Goal: Task Accomplishment & Management: Complete application form

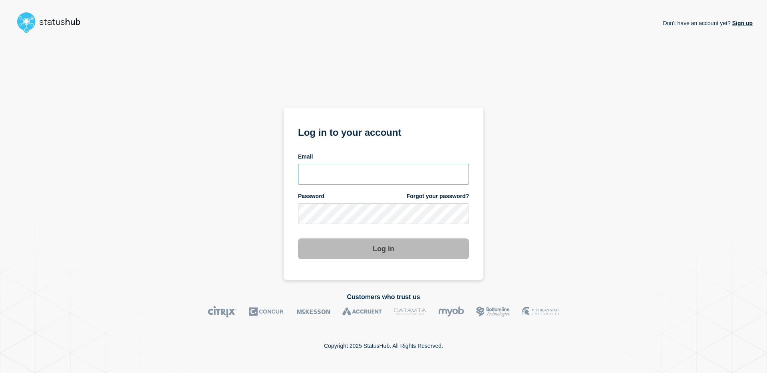
click at [348, 167] on input "email input" at bounding box center [383, 174] width 171 height 21
type input "[EMAIL_ADDRESS][PERSON_NAME][DOMAIN_NAME]"
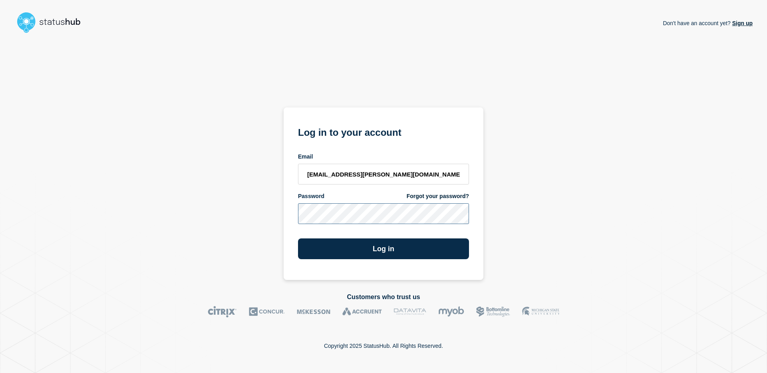
click at [298, 239] on button "Log in" at bounding box center [383, 249] width 171 height 21
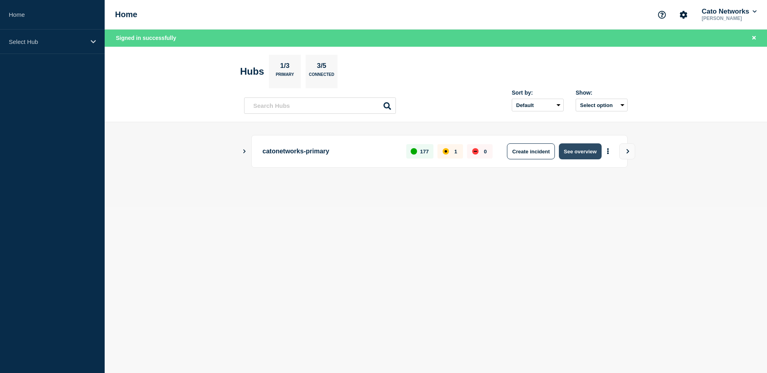
click at [582, 151] on button "See overview" at bounding box center [580, 151] width 42 height 16
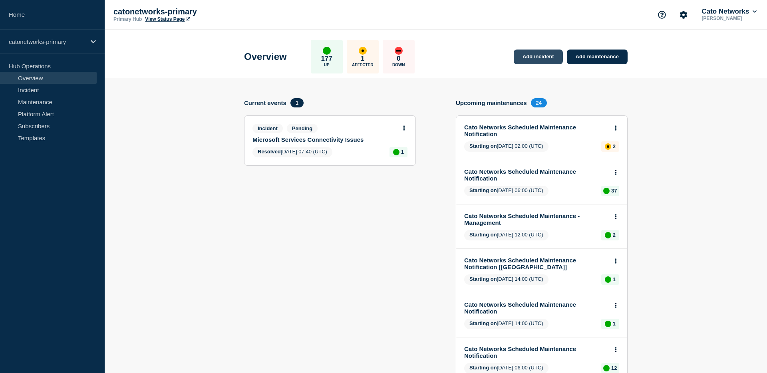
click at [541, 59] on link "Add incident" at bounding box center [538, 57] width 49 height 15
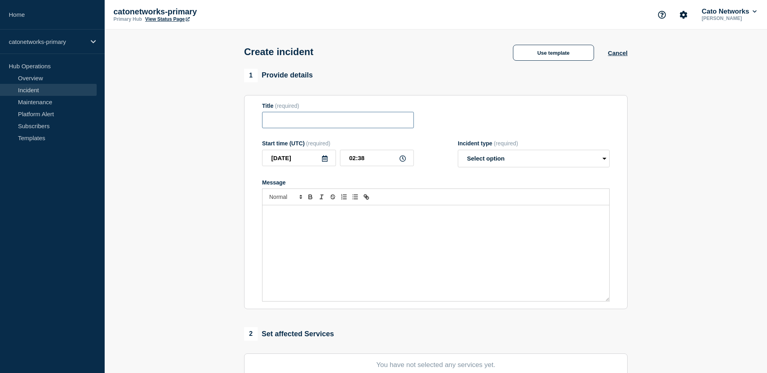
click at [354, 119] on input "Title" at bounding box center [338, 120] width 152 height 16
click at [615, 53] on button "Cancel" at bounding box center [618, 53] width 20 height 7
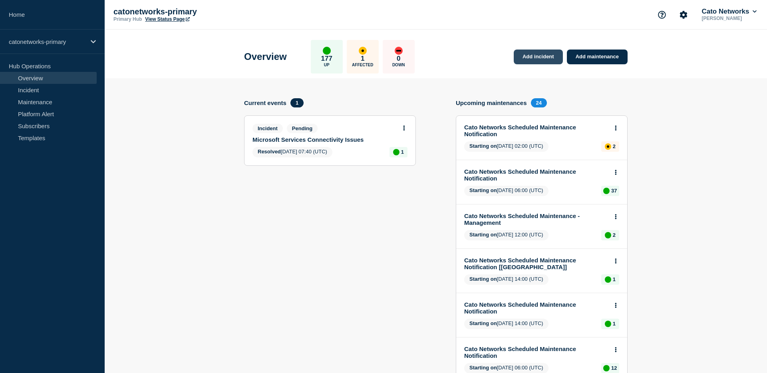
click at [536, 55] on link "Add incident" at bounding box center [538, 57] width 49 height 15
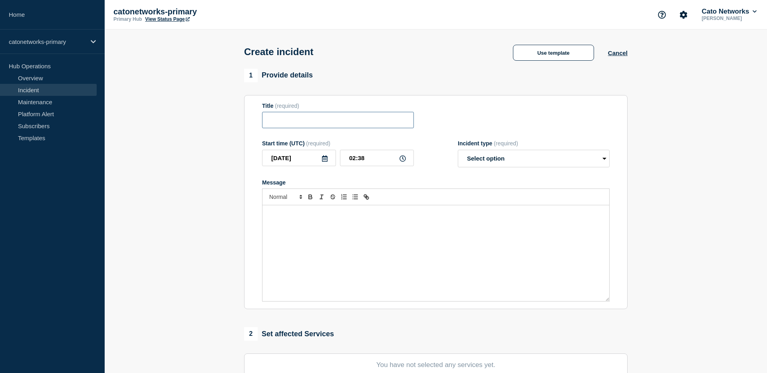
click at [348, 121] on input "Title" at bounding box center [338, 120] width 152 height 16
click at [379, 128] on input "Title" at bounding box center [338, 120] width 152 height 16
drag, startPoint x: 504, startPoint y: 105, endPoint x: 558, endPoint y: 66, distance: 66.4
click at [506, 103] on section "Title (required) Start time (UTC) (required) 2025-10-10 02:38 Incident type (re…" at bounding box center [436, 202] width 384 height 215
click at [560, 54] on button "Use template" at bounding box center [553, 53] width 81 height 16
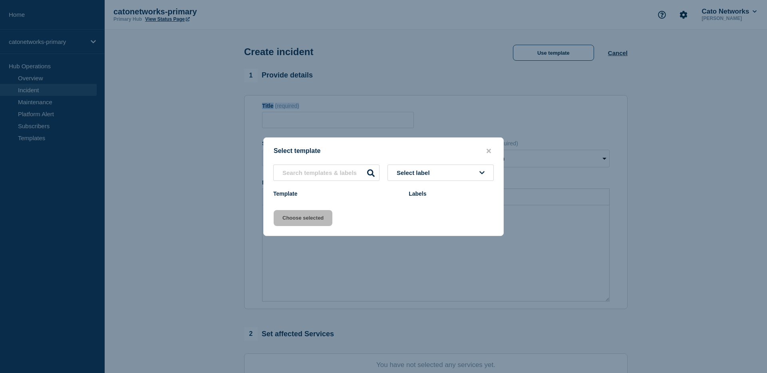
click at [449, 168] on button "Select label" at bounding box center [441, 173] width 106 height 16
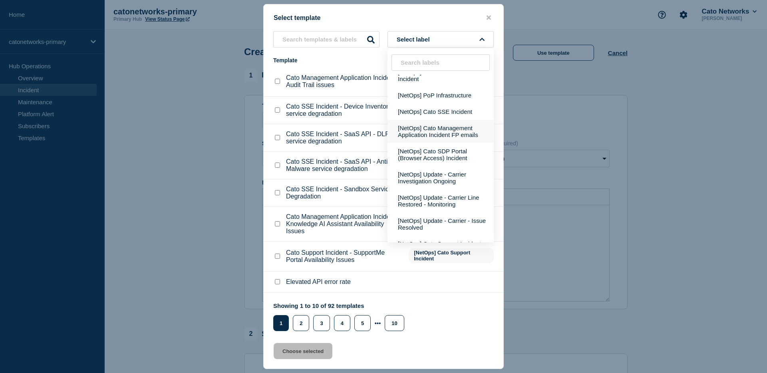
scroll to position [269, 0]
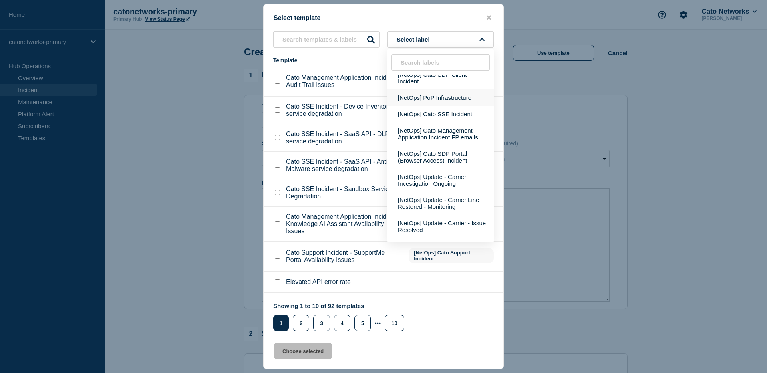
click at [450, 106] on button "[NetOps] PoP Infrastructure" at bounding box center [441, 98] width 106 height 16
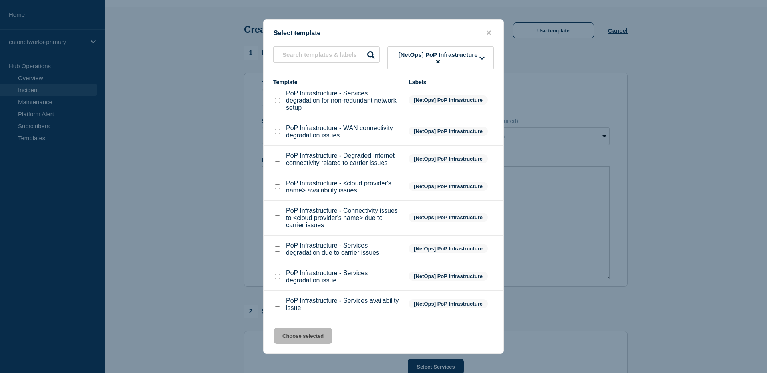
scroll to position [29, 0]
click at [280, 275] on input "PoP Infrastructure - Services degradation issue checkbox" at bounding box center [277, 276] width 5 height 5
checkbox input "true"
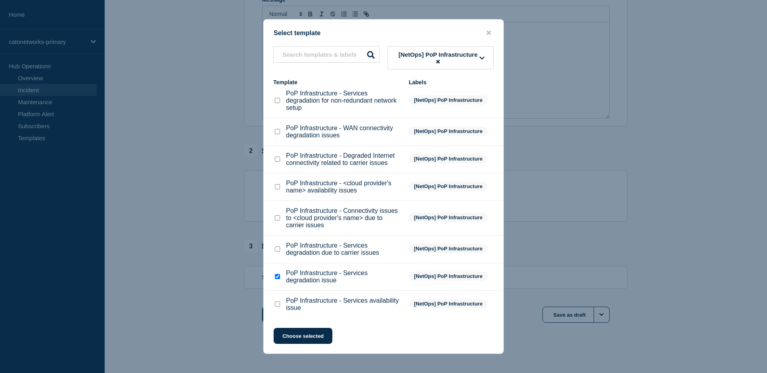
scroll to position [194, 0]
click at [320, 335] on button "Choose selected" at bounding box center [303, 336] width 59 height 16
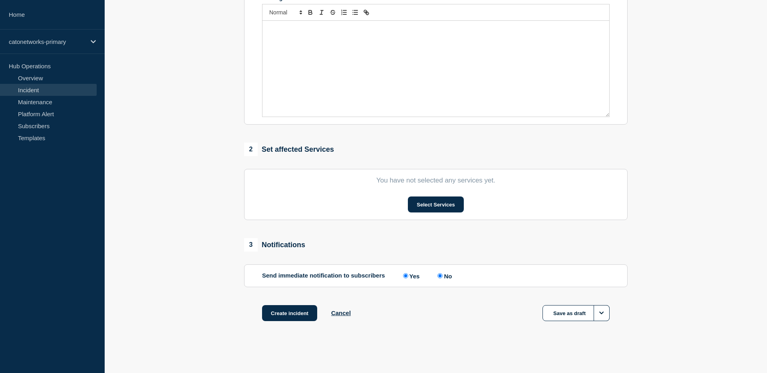
type input "PoP Infrastructure - Services degradation issue"
select select "investigating"
radio input "false"
radio input "true"
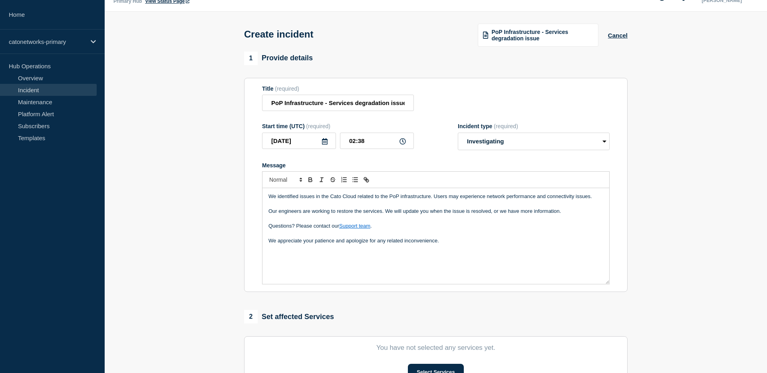
scroll to position [20, 0]
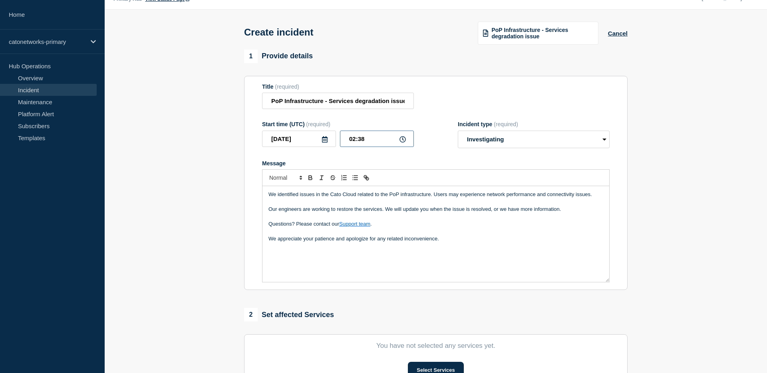
click at [388, 147] on input "02:38" at bounding box center [377, 139] width 74 height 16
type input "02:22"
click at [539, 136] on div "Incident type (required) Select option Investigating Identified Monitoring" at bounding box center [534, 134] width 152 height 27
click at [535, 143] on select "Select option Investigating Identified Monitoring" at bounding box center [534, 140] width 152 height 18
select select "identified"
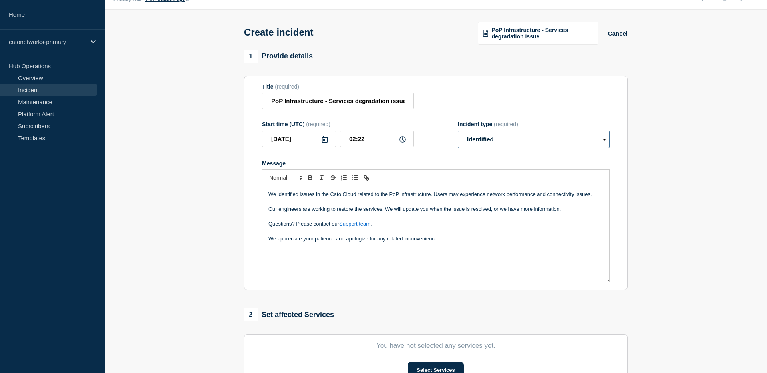
click at [458, 136] on select "Select option Investigating Identified Monitoring" at bounding box center [534, 140] width 152 height 18
click at [411, 147] on input "02:22" at bounding box center [377, 139] width 74 height 16
click at [477, 243] on div "We identified issues in the Cato Cloud related to the PoP infrastructure. Users…" at bounding box center [436, 234] width 347 height 96
click at [479, 243] on p "We appreciate your patience and apologize for any related inconvenience." at bounding box center [436, 238] width 335 height 7
click at [338, 270] on div "We identified issues in the Cato Cloud related to the PoP infrastructure. Users…" at bounding box center [436, 234] width 347 height 96
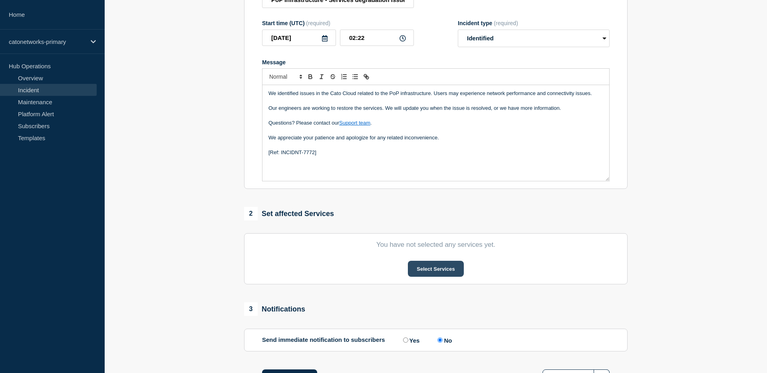
scroll to position [123, 0]
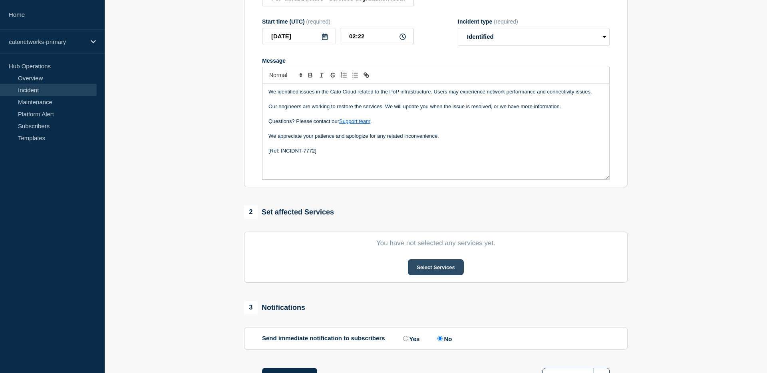
click at [434, 275] on button "Select Services" at bounding box center [436, 267] width 56 height 16
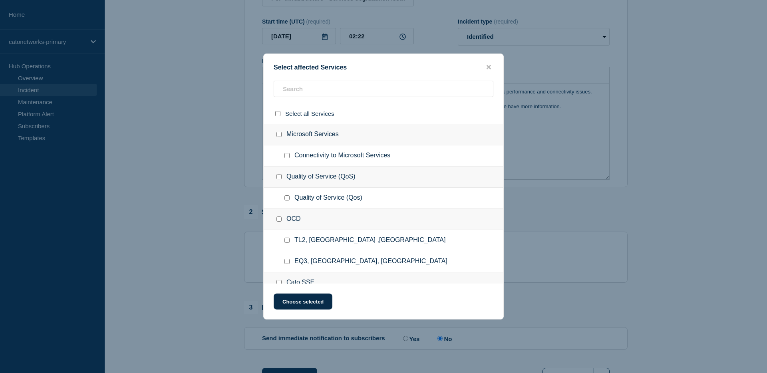
click at [336, 173] on div "Quality of Service (QoS)" at bounding box center [384, 177] width 240 height 21
click at [311, 94] on input "text" at bounding box center [384, 89] width 220 height 16
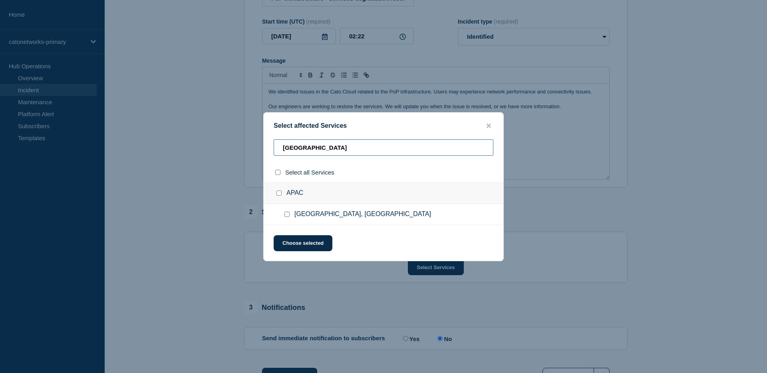
scroll to position [171, 0]
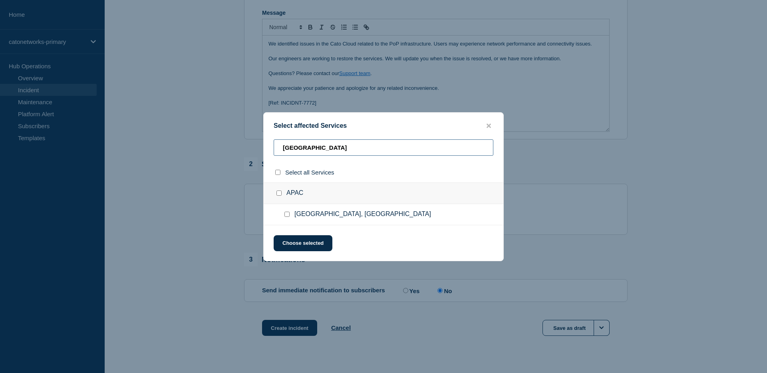
type input "manila"
click at [290, 215] on div at bounding box center [289, 215] width 12 height 8
click at [287, 216] on input "Manila, Philippines checkbox" at bounding box center [286, 214] width 5 height 5
checkbox input "true"
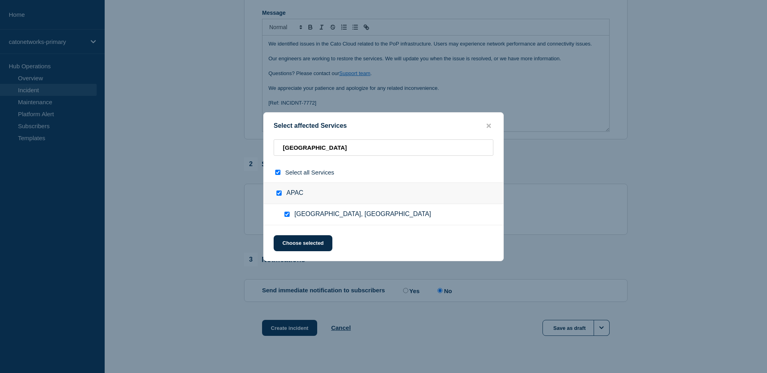
checkbox input "true"
click at [306, 246] on button "Choose selected" at bounding box center [303, 243] width 59 height 16
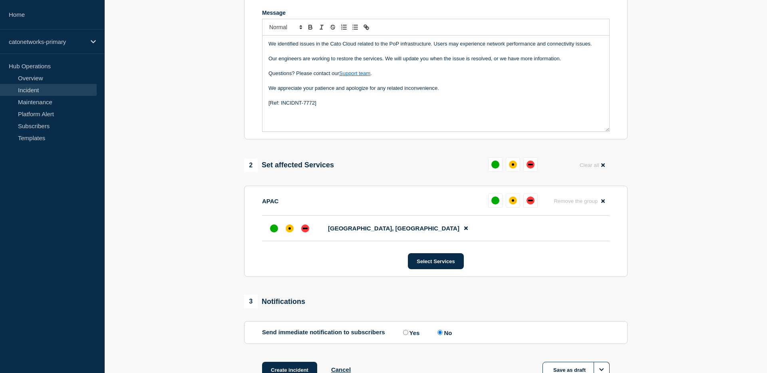
scroll to position [193, 0]
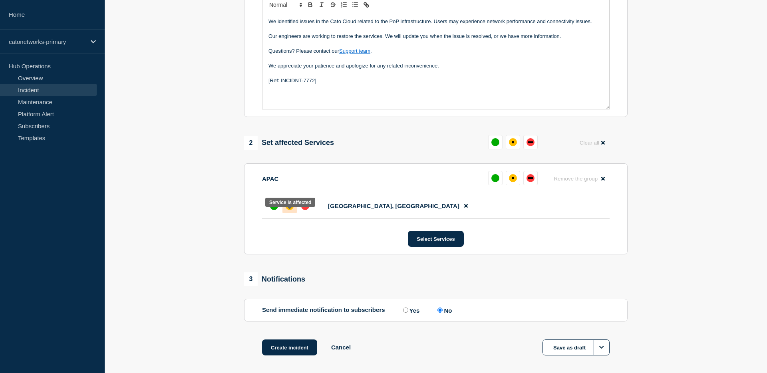
click at [294, 213] on div at bounding box center [289, 206] width 14 height 14
click at [506, 298] on div "3 Notifications Send immediate notification to subscribers Send immediate notif…" at bounding box center [436, 297] width 384 height 49
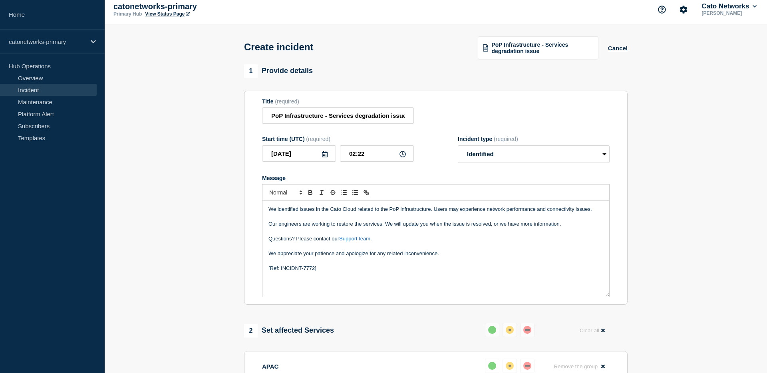
scroll to position [240, 0]
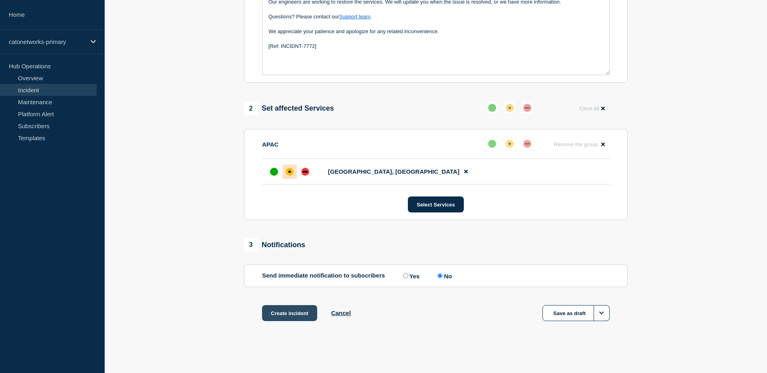
click at [297, 313] on button "Create incident" at bounding box center [289, 313] width 55 height 16
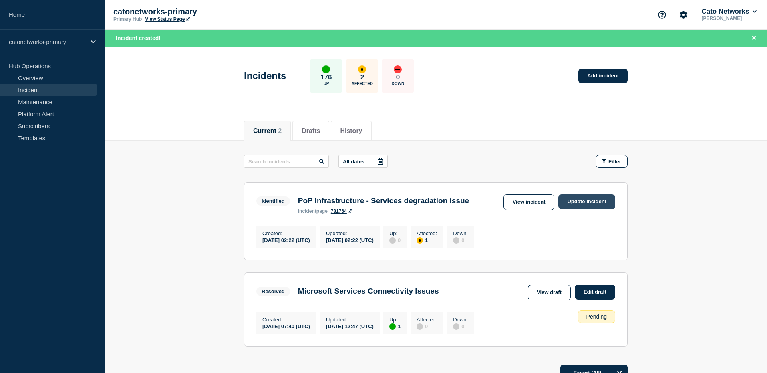
click at [596, 205] on link "Update incident" at bounding box center [587, 202] width 57 height 15
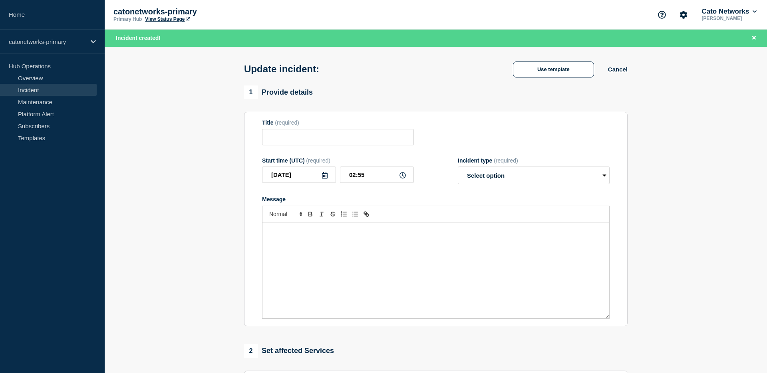
type input "PoP Infrastructure - Services degradation issue"
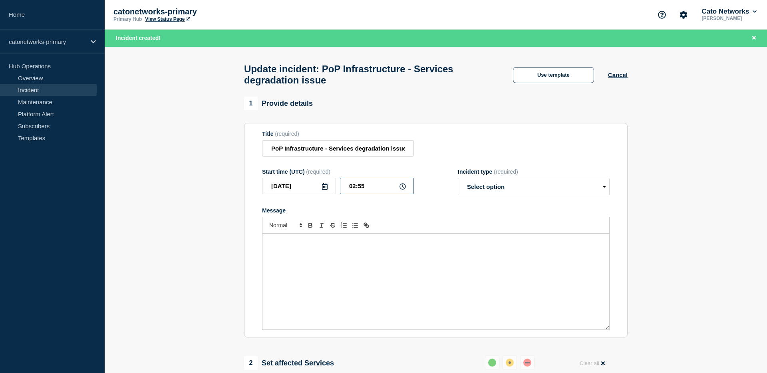
click at [367, 194] on input "02:55" at bounding box center [377, 186] width 74 height 16
type input "02:25"
click at [510, 165] on form "Title (required) PoP Infrastructure - Services degradation issue Start time (UT…" at bounding box center [436, 230] width 348 height 199
click at [518, 189] on select "Select option Investigating Identified Monitoring Resolved" at bounding box center [534, 187] width 152 height 18
select select "resolved"
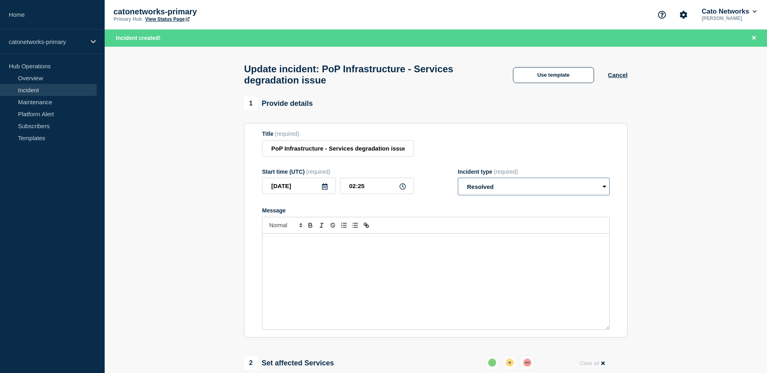
click at [458, 185] on select "Select option Investigating Identified Monitoring Resolved" at bounding box center [534, 187] width 152 height 18
click at [549, 79] on button "Use template" at bounding box center [553, 75] width 81 height 16
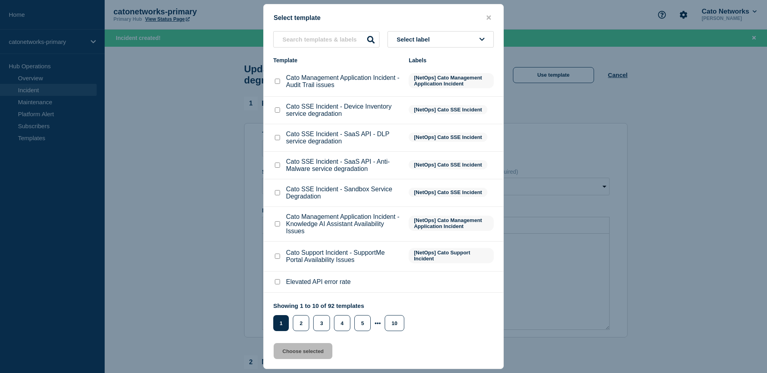
scroll to position [81, 0]
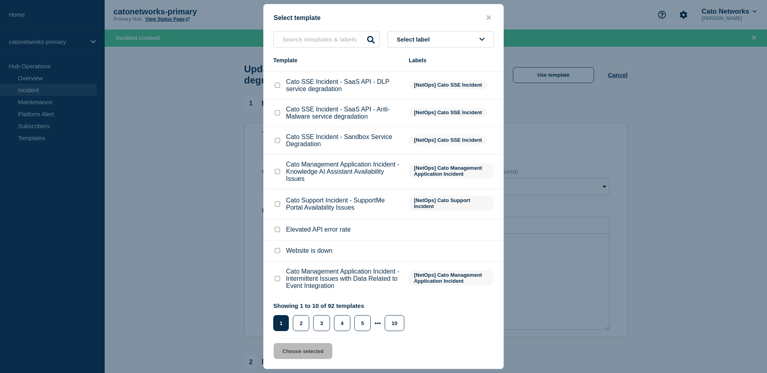
click at [433, 40] on span "Select label" at bounding box center [415, 39] width 36 height 7
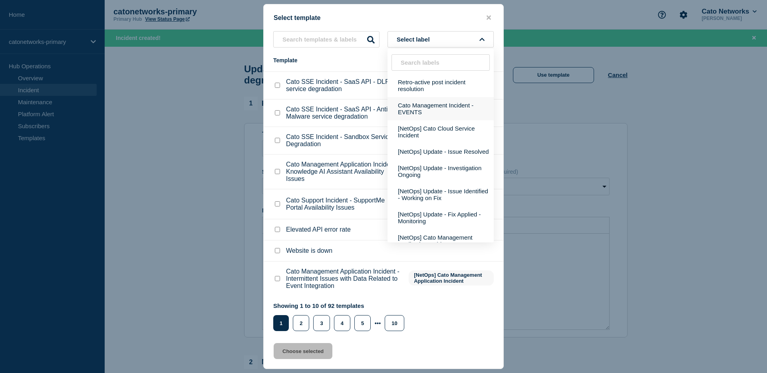
scroll to position [69, 0]
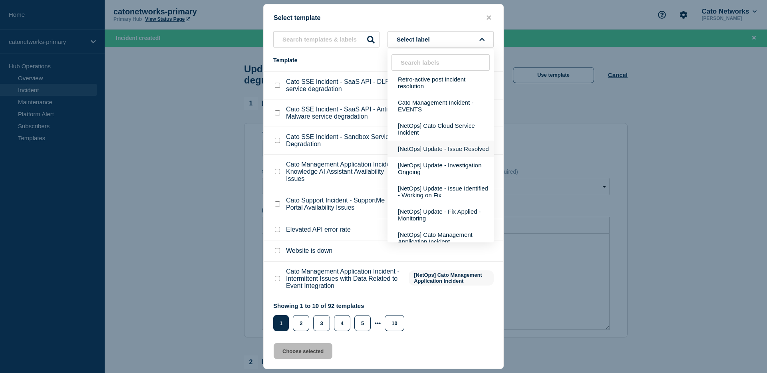
click at [436, 157] on button "[NetOps] Update - Issue Resolved" at bounding box center [441, 149] width 106 height 16
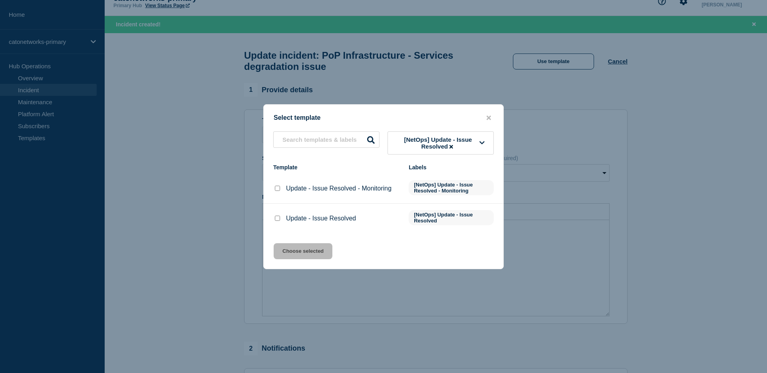
scroll to position [0, 0]
drag, startPoint x: 277, startPoint y: 221, endPoint x: 294, endPoint y: 244, distance: 28.2
click at [278, 221] on input "Update - Issue Resolved checkbox" at bounding box center [277, 218] width 5 height 5
checkbox input "true"
click at [301, 257] on button "Choose selected" at bounding box center [303, 251] width 59 height 16
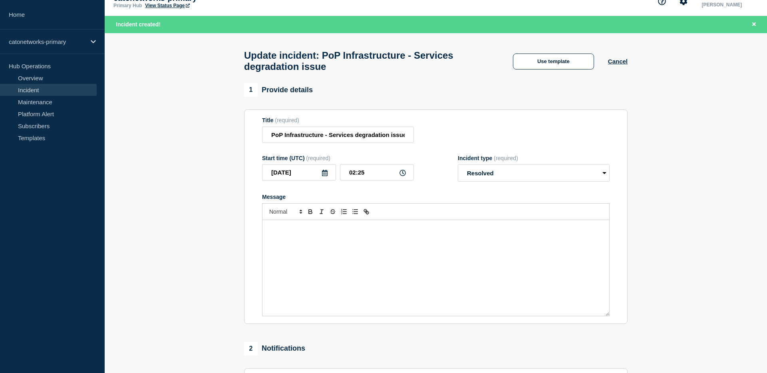
radio input "false"
radio input "true"
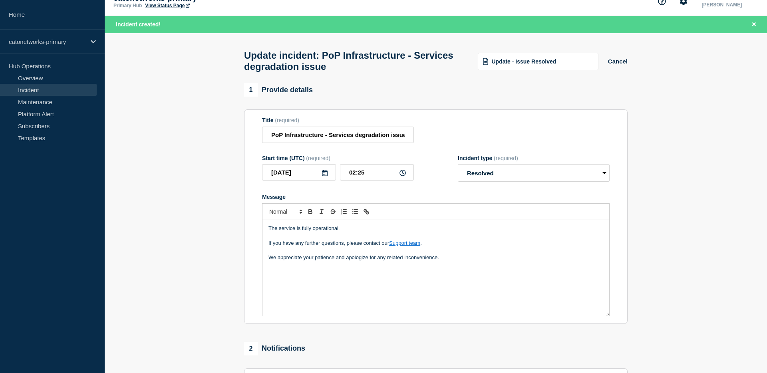
click at [463, 254] on p "Message" at bounding box center [436, 250] width 335 height 7
click at [461, 261] on p "We appreciate your patience and apologize for any related inconvenience." at bounding box center [436, 257] width 335 height 7
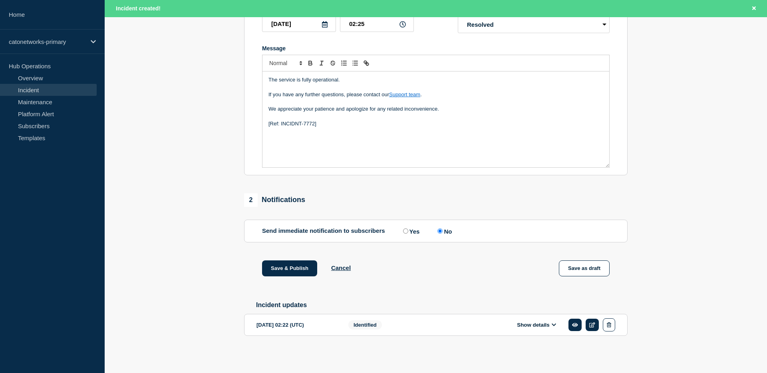
scroll to position [175, 0]
click at [292, 267] on button "Save & Publish" at bounding box center [289, 269] width 55 height 16
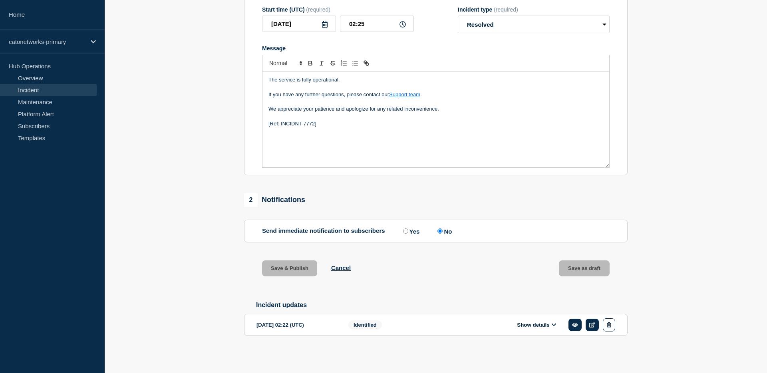
scroll to position [158, 0]
